Goal: Check status: Check status

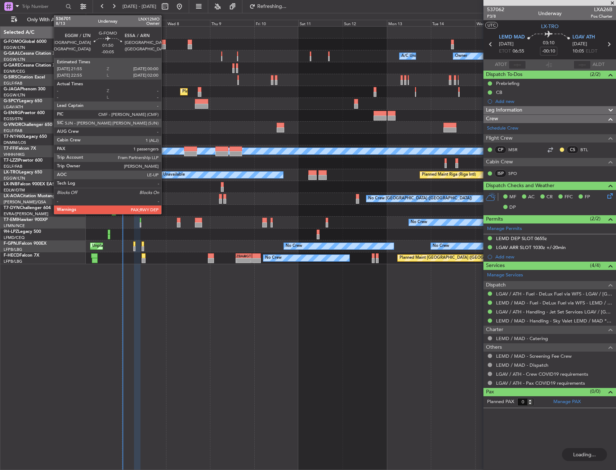
click at [165, 45] on div at bounding box center [164, 46] width 4 height 5
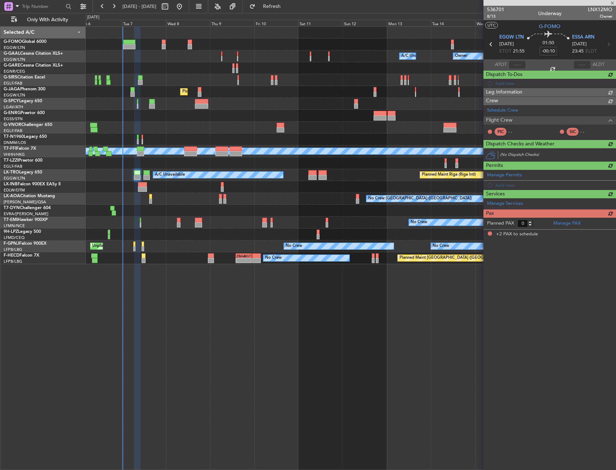
type input "-00:05"
type input "2"
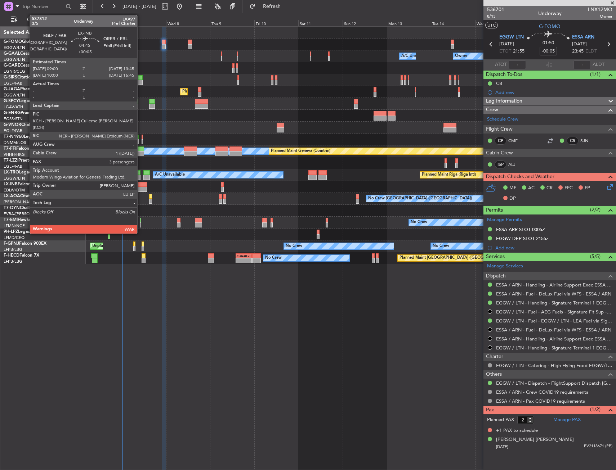
click at [140, 185] on div at bounding box center [142, 184] width 9 height 5
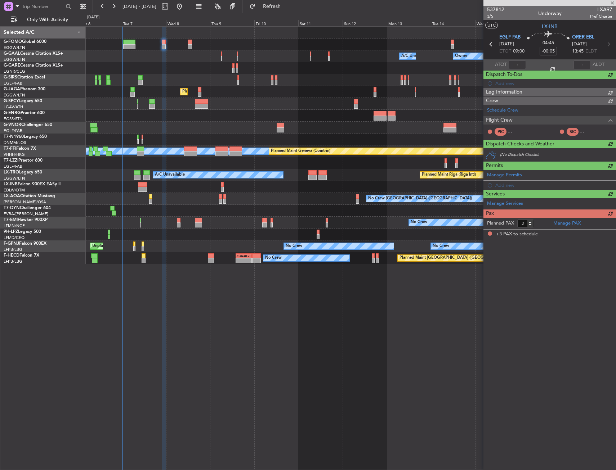
type input "+00:05"
type input "3"
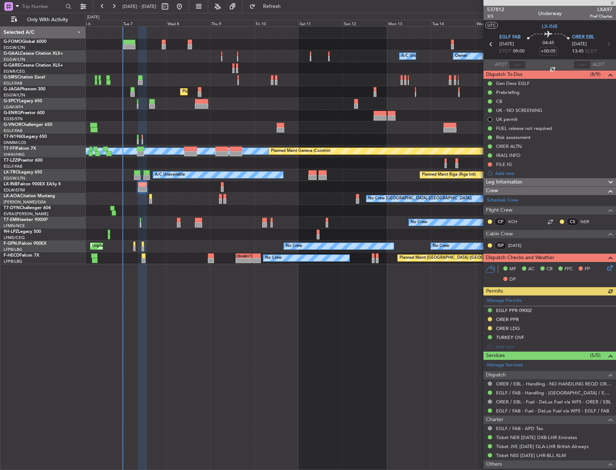
click at [108, 115] on div at bounding box center [351, 116] width 530 height 12
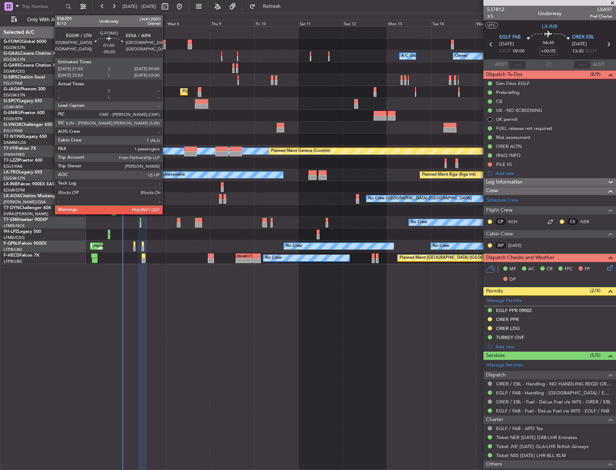
click at [166, 45] on div at bounding box center [164, 46] width 4 height 5
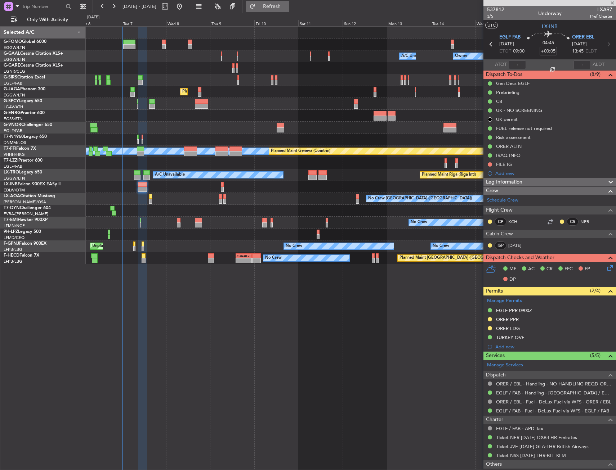
type input "-00:05"
type input "2"
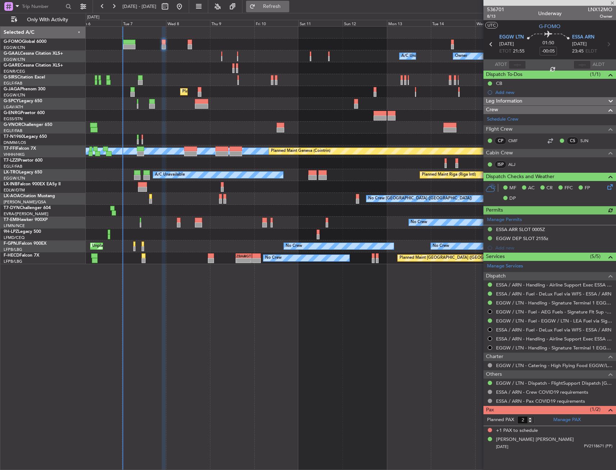
click at [279, 6] on button "Refresh" at bounding box center [267, 7] width 43 height 12
click at [150, 91] on div "Planned Maint [GEOGRAPHIC_DATA] ([GEOGRAPHIC_DATA])" at bounding box center [351, 92] width 530 height 12
click at [174, 122] on div at bounding box center [351, 128] width 530 height 12
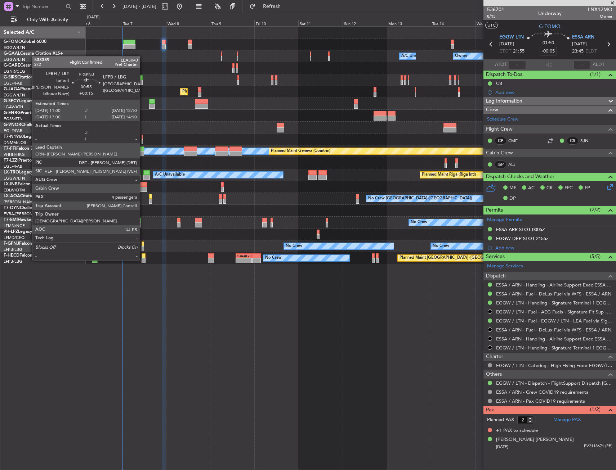
click at [143, 246] on div at bounding box center [143, 244] width 2 height 5
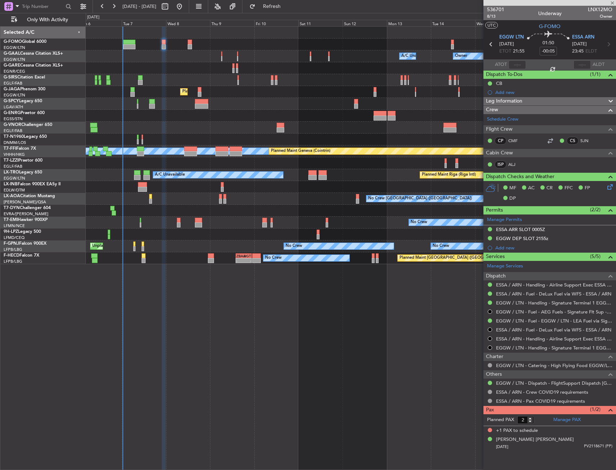
type input "+00:15"
type input "4"
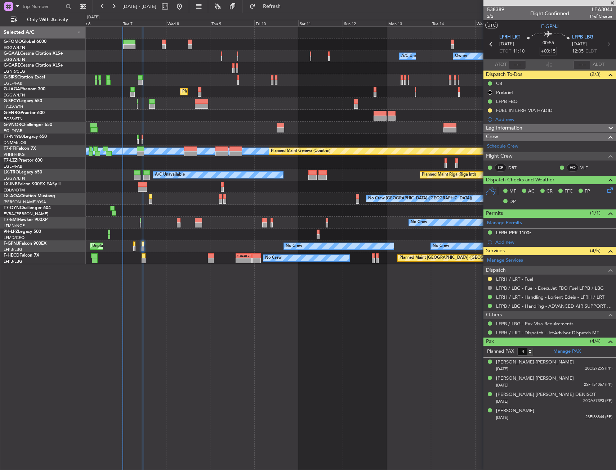
click at [144, 264] on div "Planned Maint [GEOGRAPHIC_DATA] ([GEOGRAPHIC_DATA]) No Crew - - ZBAA 14:00 Z UG…" at bounding box center [351, 258] width 530 height 12
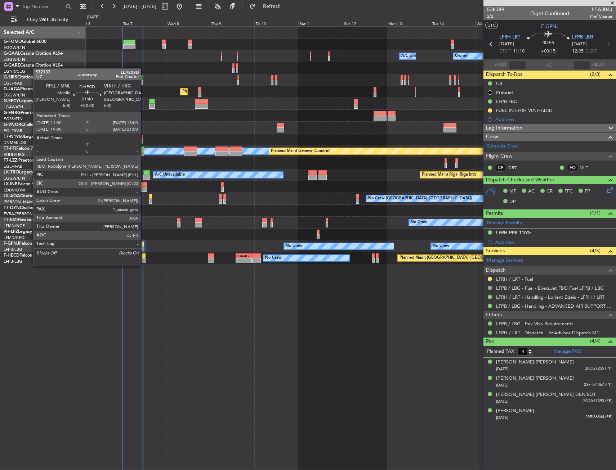
click at [144, 259] on div at bounding box center [144, 260] width 4 height 5
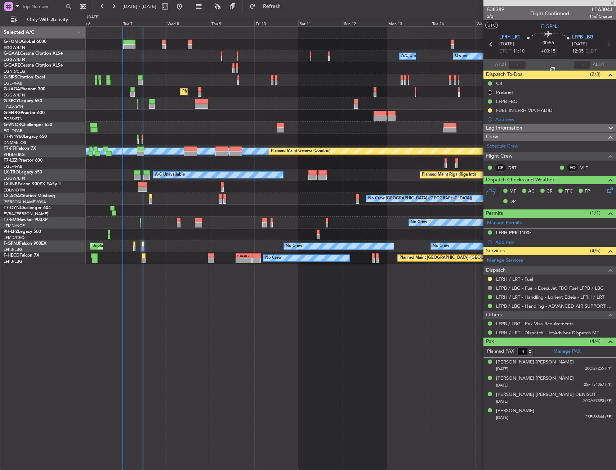
type input "1"
